Goal: Information Seeking & Learning: Learn about a topic

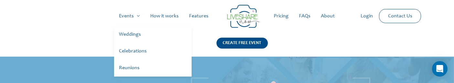
click at [141, 12] on link "Events" at bounding box center [129, 16] width 31 height 21
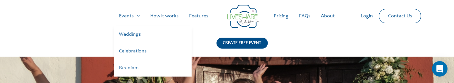
click at [132, 68] on link "Reunions" at bounding box center [153, 68] width 78 height 17
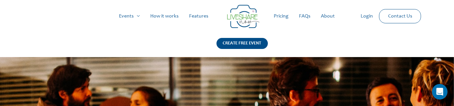
click at [305, 16] on link "FAQs" at bounding box center [305, 16] width 22 height 21
